Goal: Find specific page/section: Find specific page/section

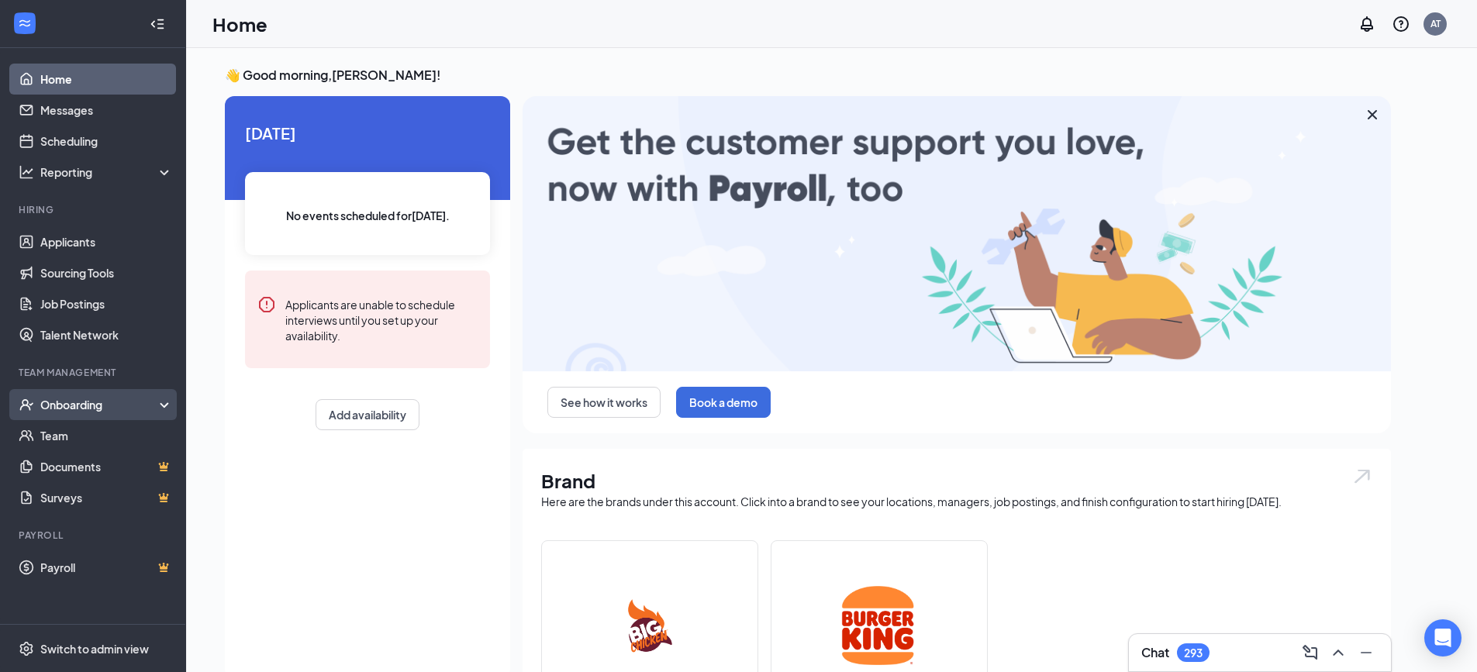
click at [153, 403] on div "Onboarding" at bounding box center [99, 405] width 119 height 16
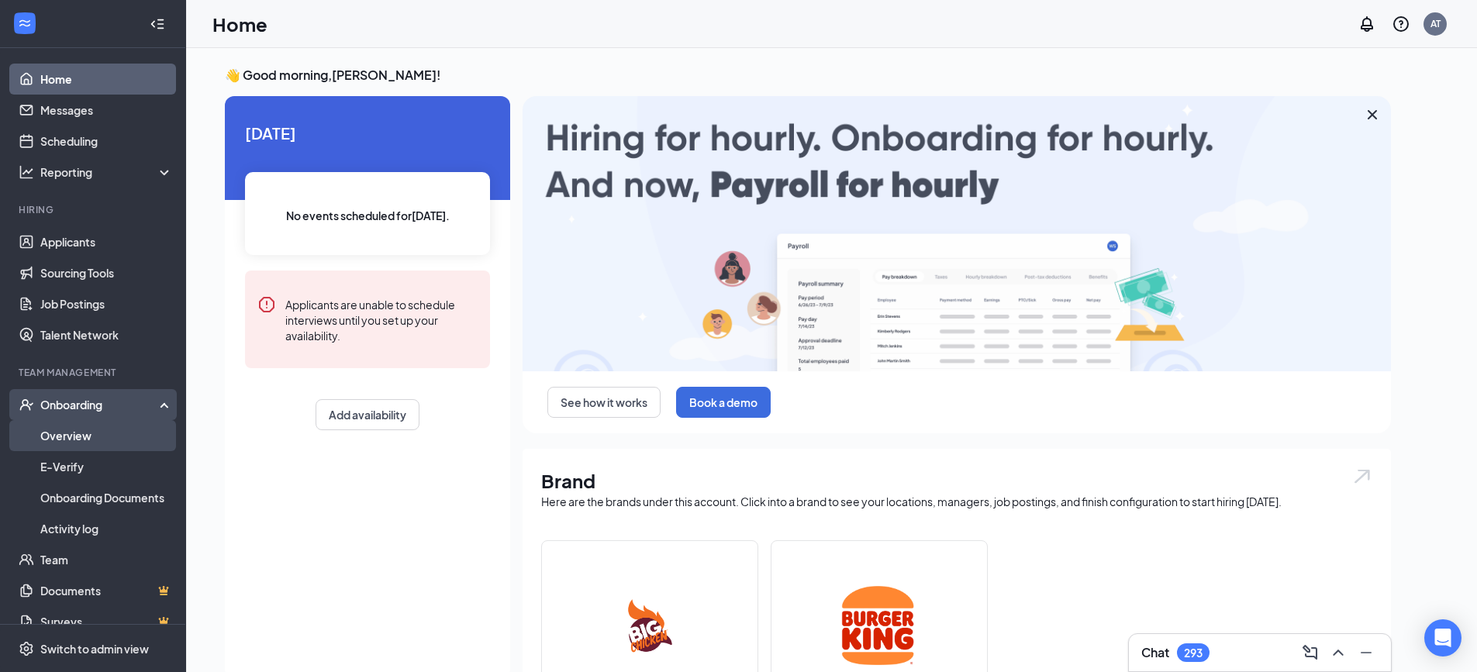
click at [101, 447] on link "Overview" at bounding box center [106, 435] width 133 height 31
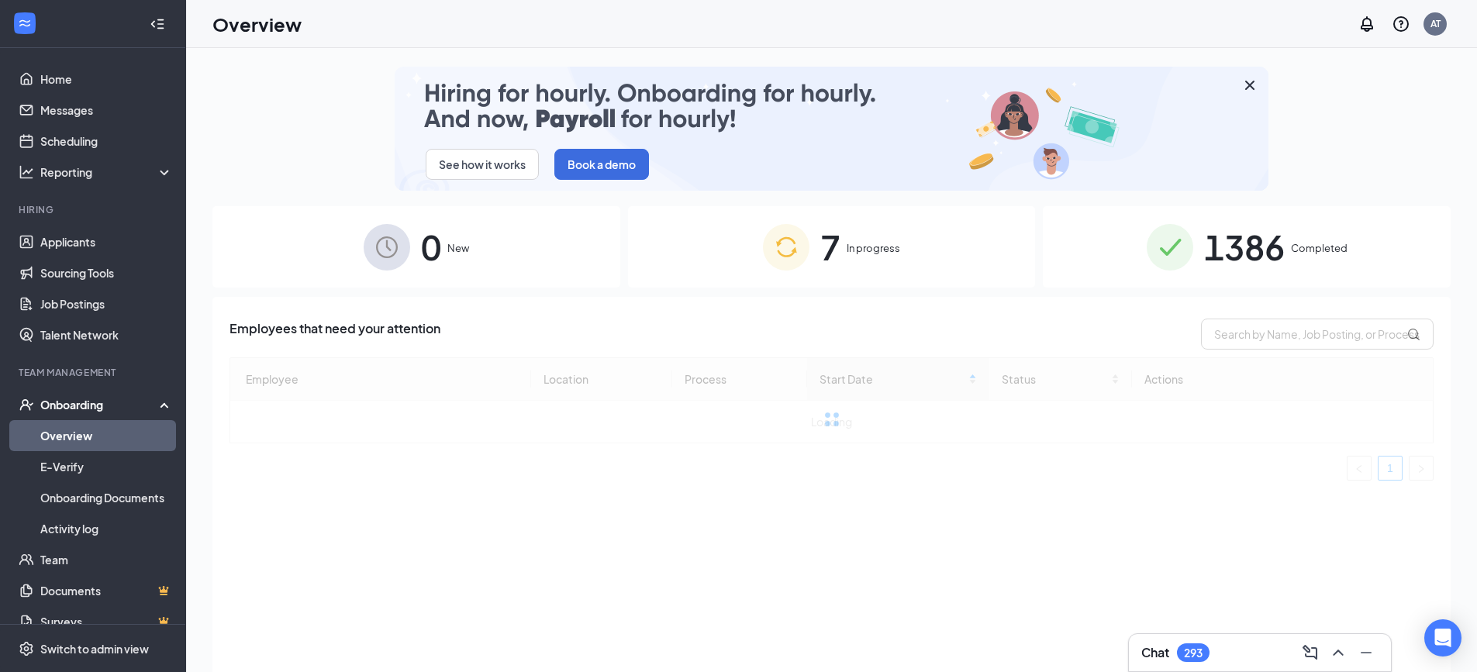
click at [1170, 240] on img at bounding box center [1170, 247] width 47 height 47
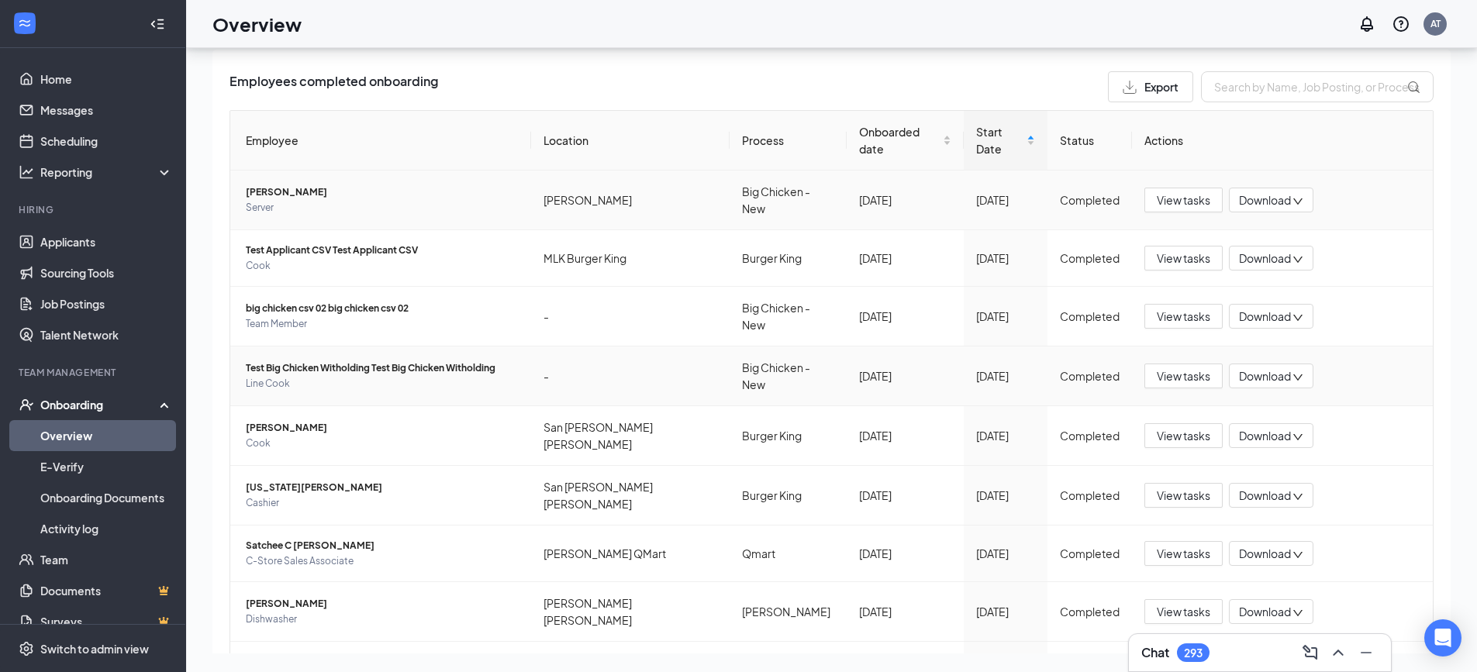
scroll to position [348, 0]
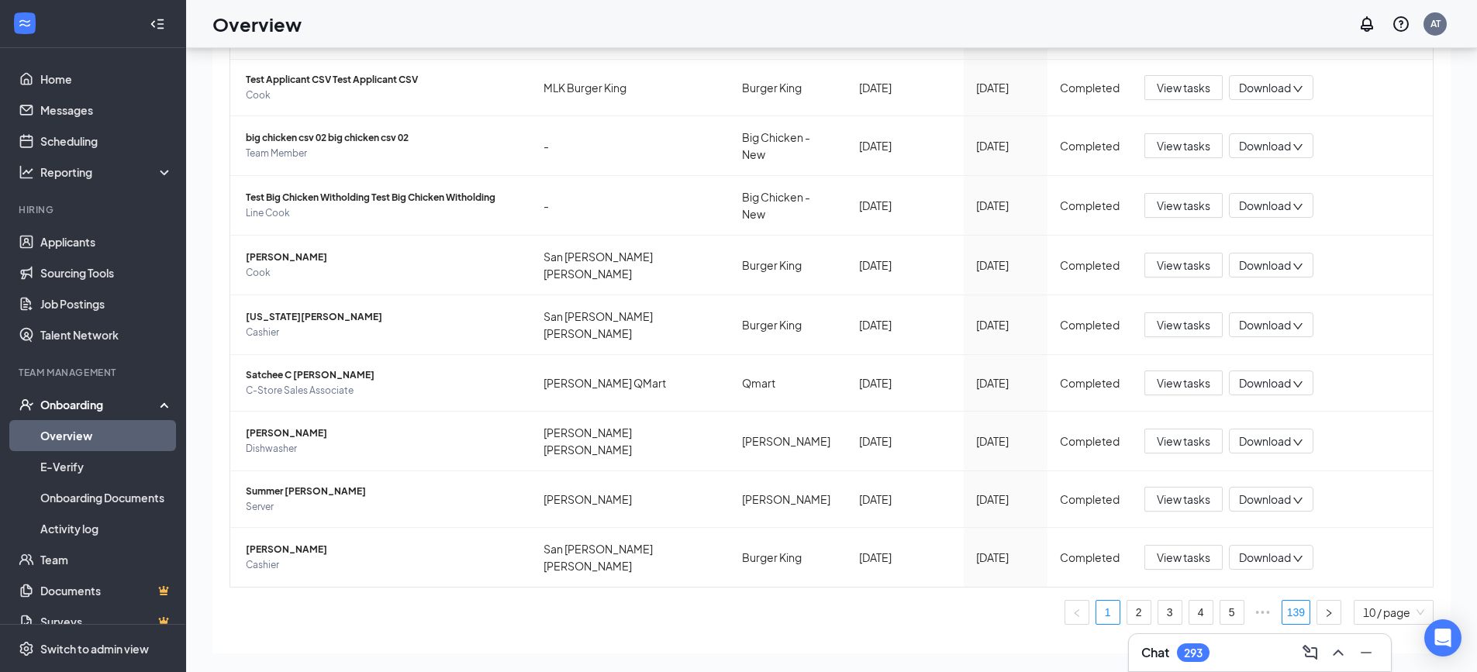
click at [1282, 601] on link "139" at bounding box center [1295, 612] width 27 height 23
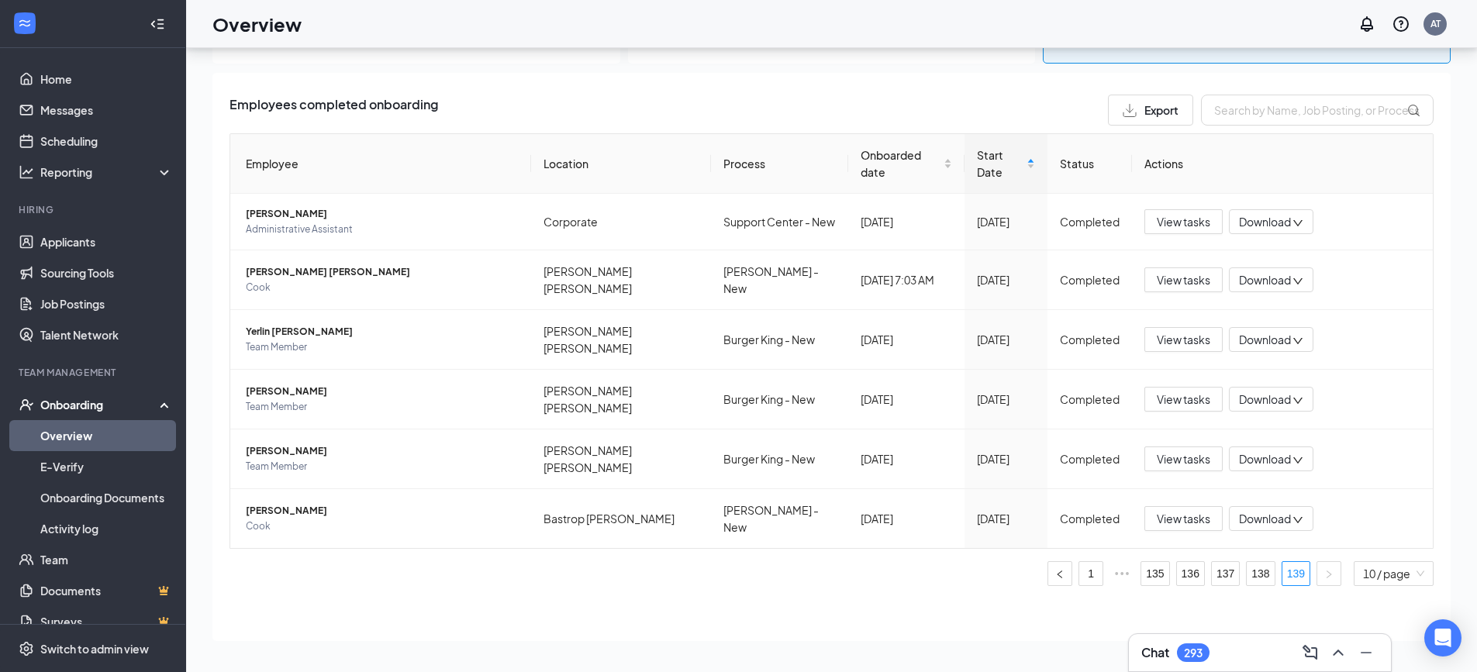
scroll to position [122, 0]
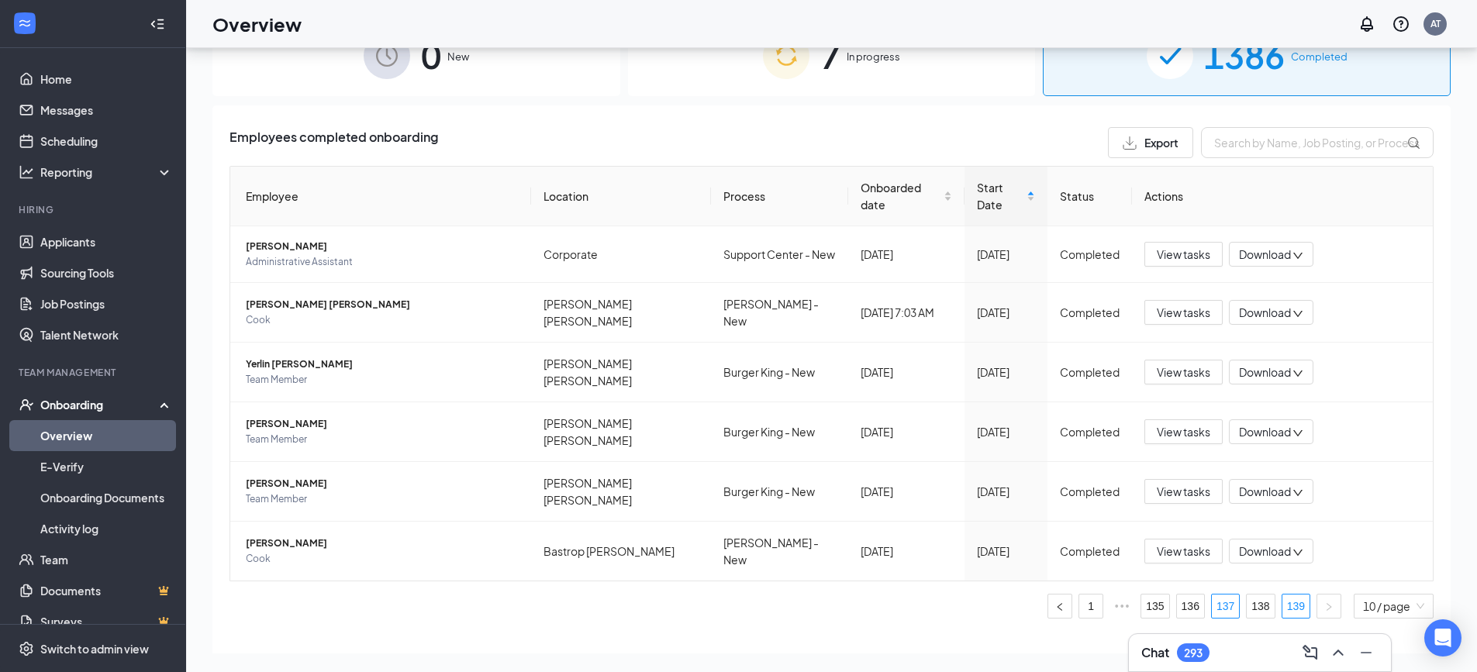
click at [1212, 595] on link "137" at bounding box center [1225, 606] width 27 height 23
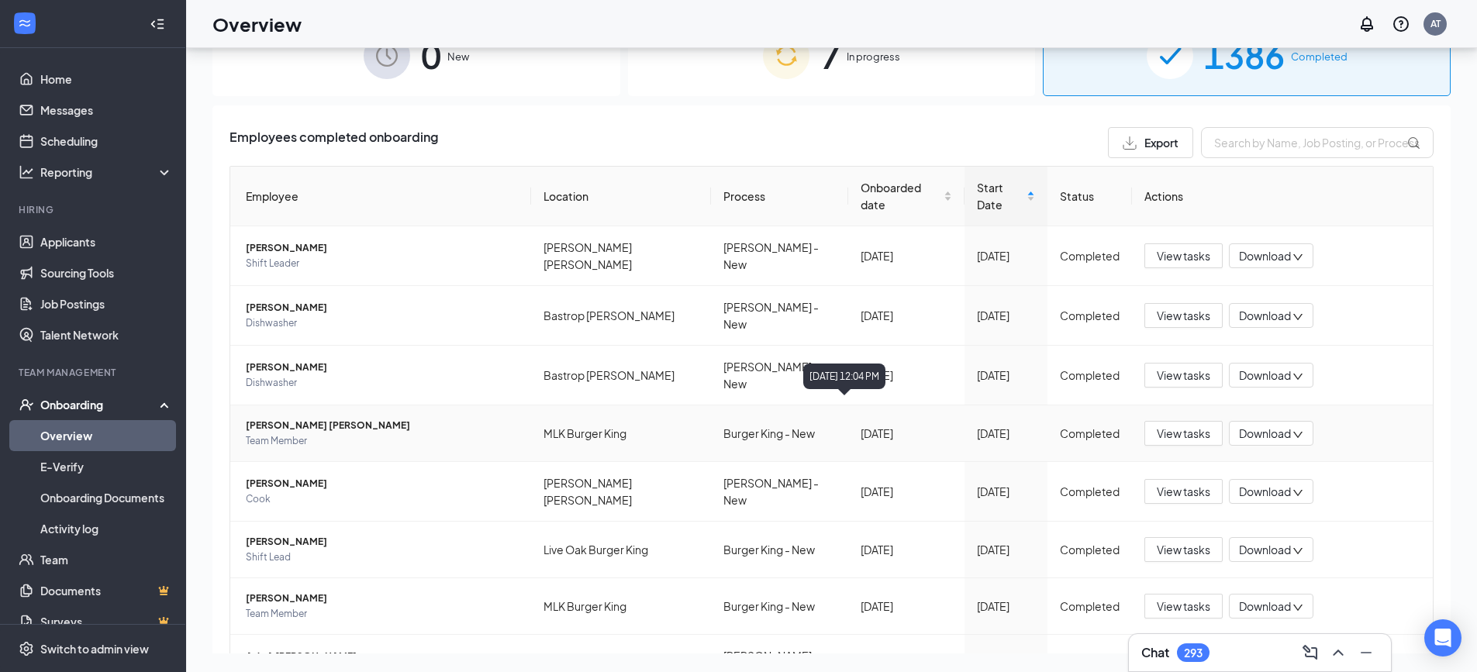
scroll to position [348, 0]
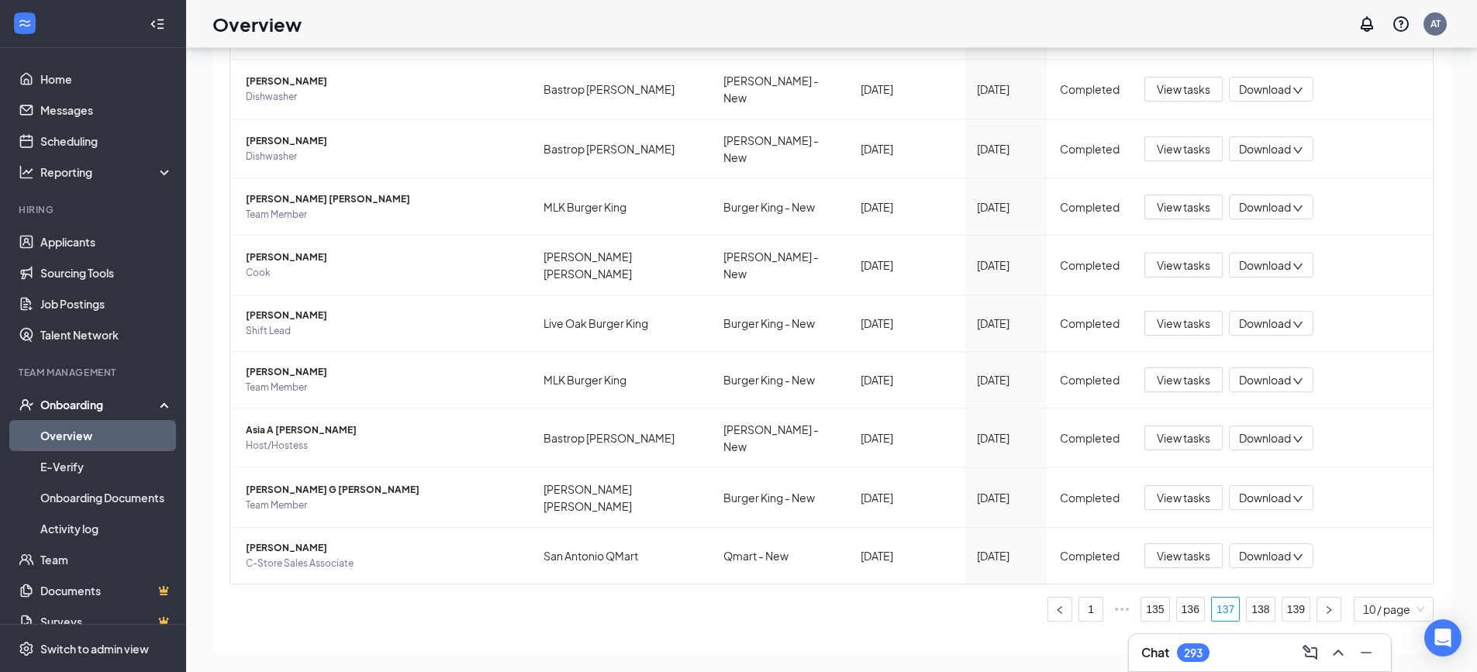
click at [754, 606] on div "Employees completed onboarding Export Employee Location Process Onboarded date …" at bounding box center [831, 278] width 1238 height 798
click at [457, 423] on span "Asia A [PERSON_NAME]" at bounding box center [382, 431] width 273 height 16
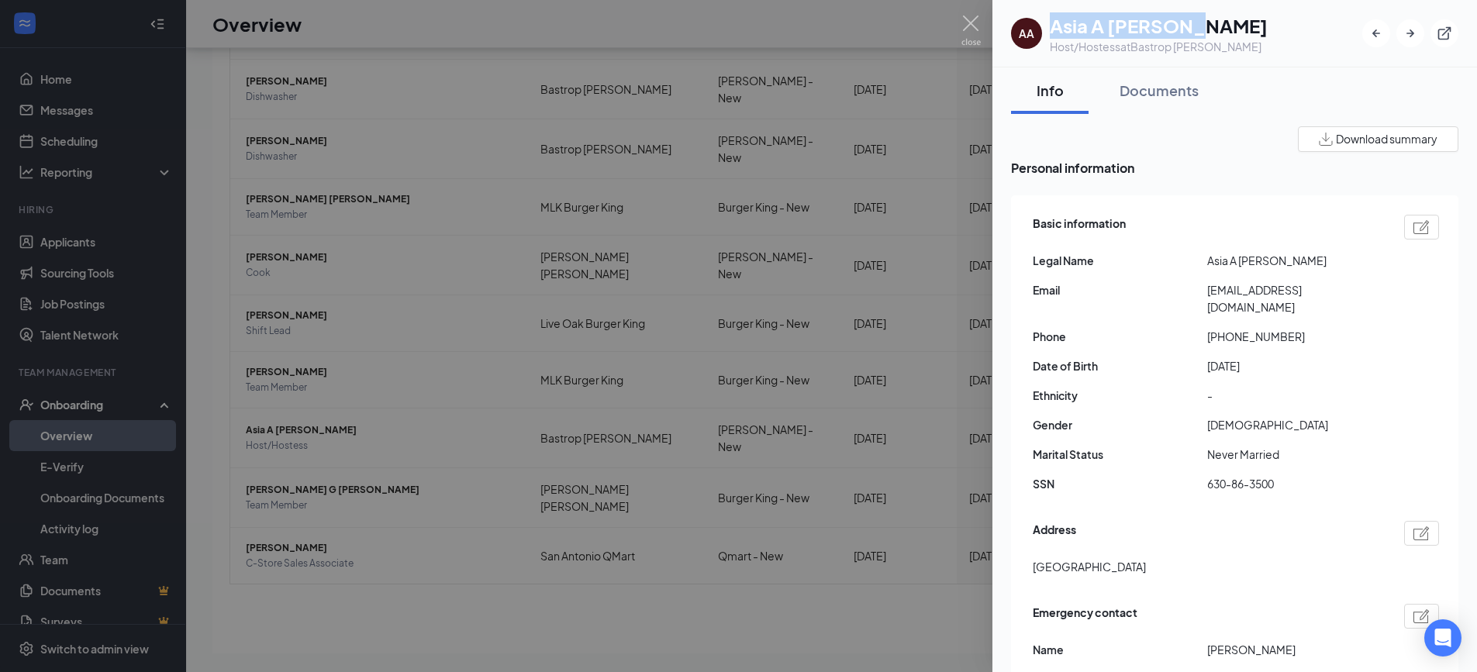
drag, startPoint x: 1205, startPoint y: 28, endPoint x: 1051, endPoint y: 30, distance: 153.5
click at [1047, 35] on div "AA Asia A [PERSON_NAME] Host/Hostess at [GEOGRAPHIC_DATA] [PERSON_NAME]" at bounding box center [1139, 33] width 257 height 42
copy h1 "Asia A [PERSON_NAME]"
drag, startPoint x: 557, startPoint y: 292, endPoint x: 557, endPoint y: 281, distance: 10.9
click at [557, 292] on div at bounding box center [738, 336] width 1477 height 672
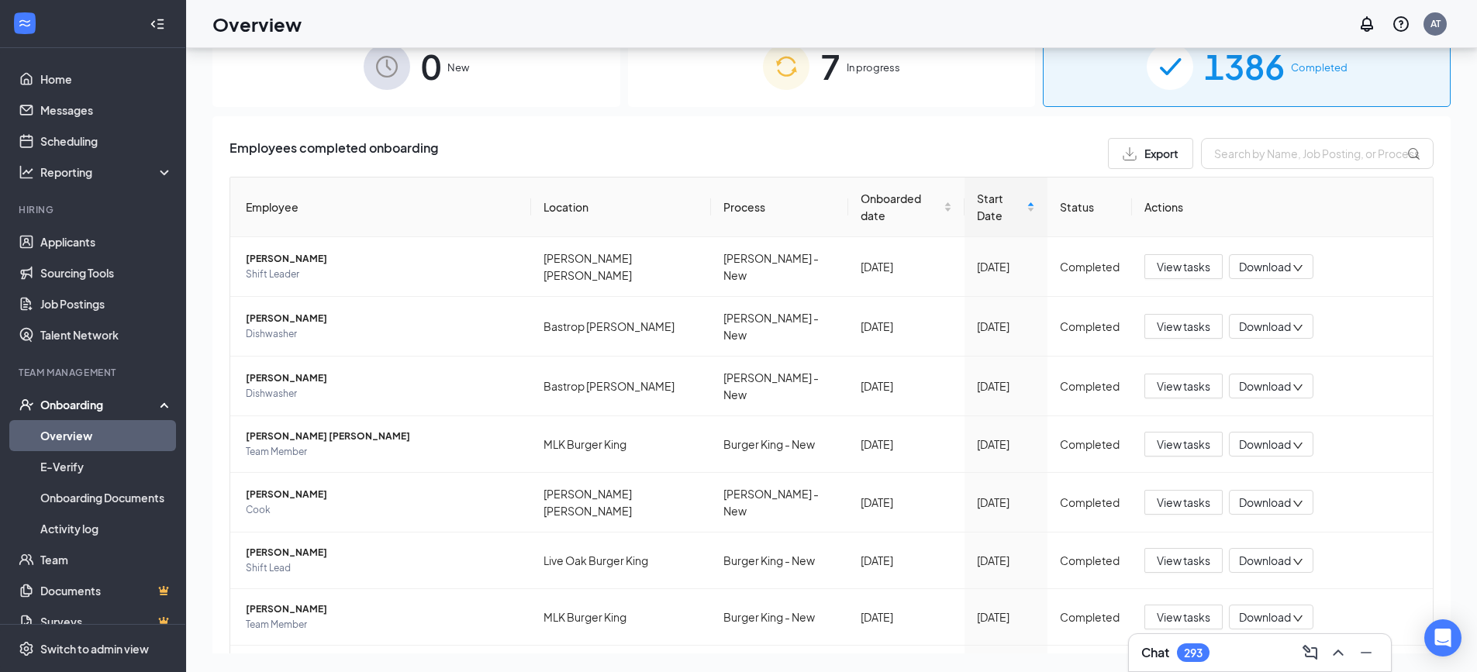
scroll to position [348, 0]
